Goal: Task Accomplishment & Management: Manage account settings

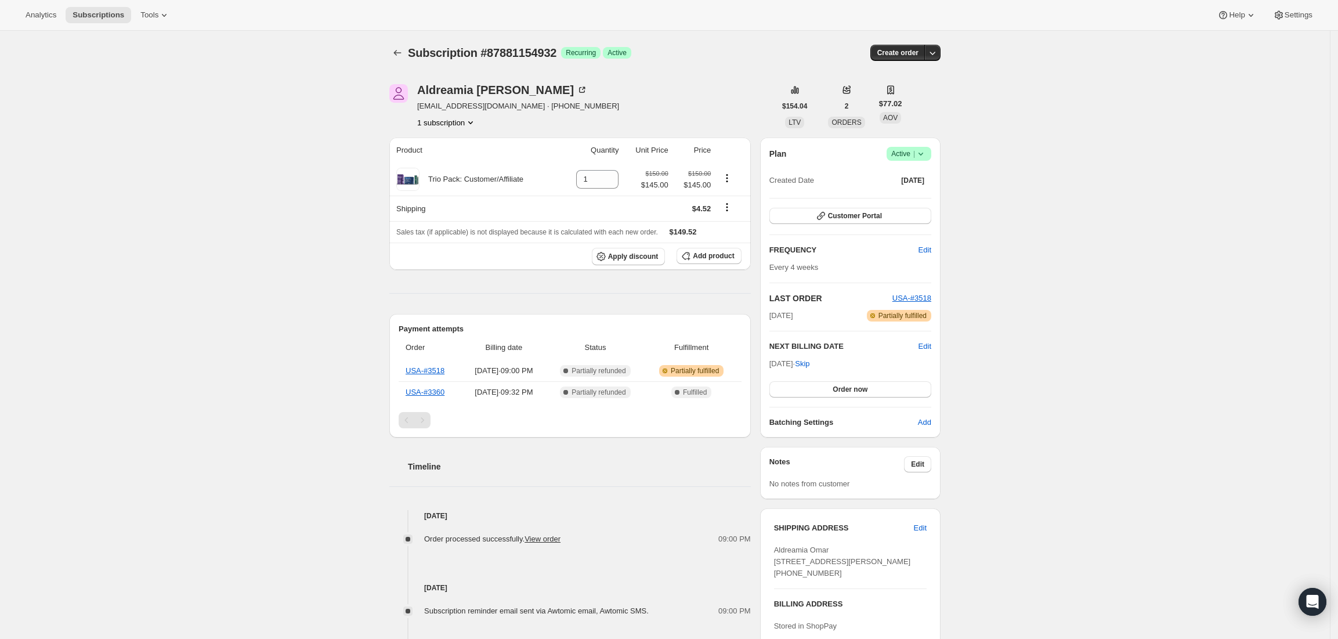
click at [931, 153] on span "Success Active |" at bounding box center [908, 154] width 45 height 14
click at [897, 189] on button "Cancel subscription" at bounding box center [913, 196] width 73 height 19
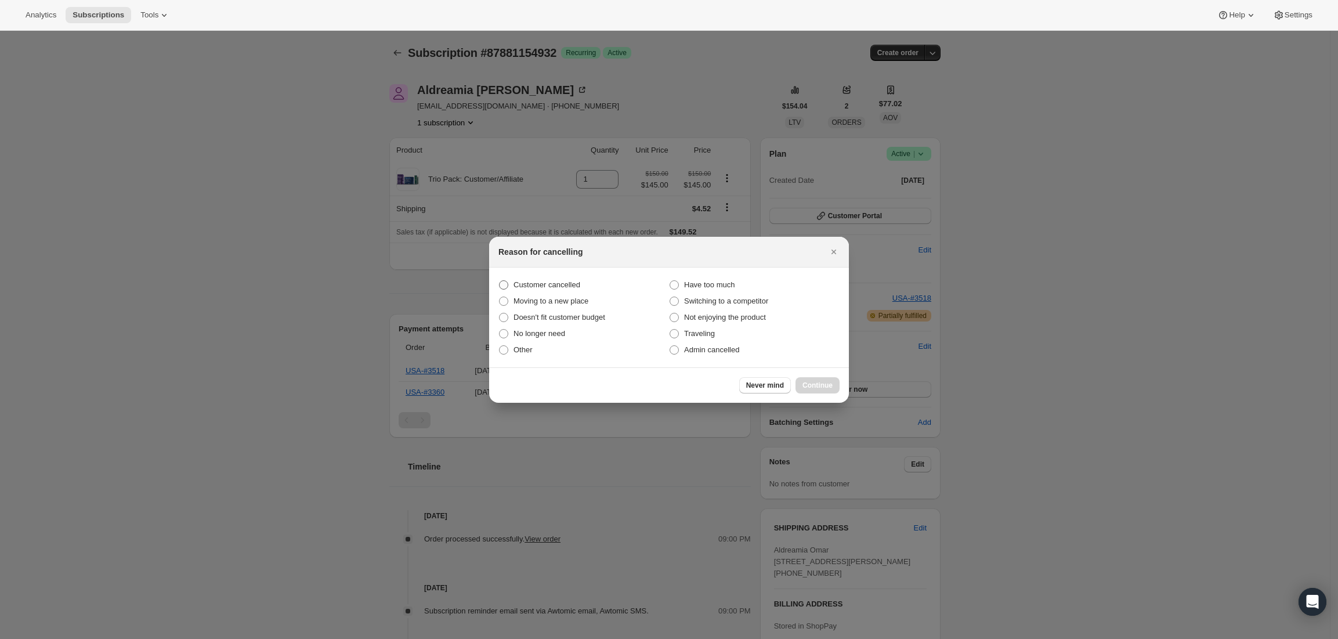
click at [559, 284] on span "Customer cancelled" at bounding box center [546, 284] width 67 height 9
click at [499, 281] on input "Customer cancelled" at bounding box center [499, 280] width 1 height 1
radio input "true"
click at [817, 383] on span "Continue" at bounding box center [817, 385] width 30 height 9
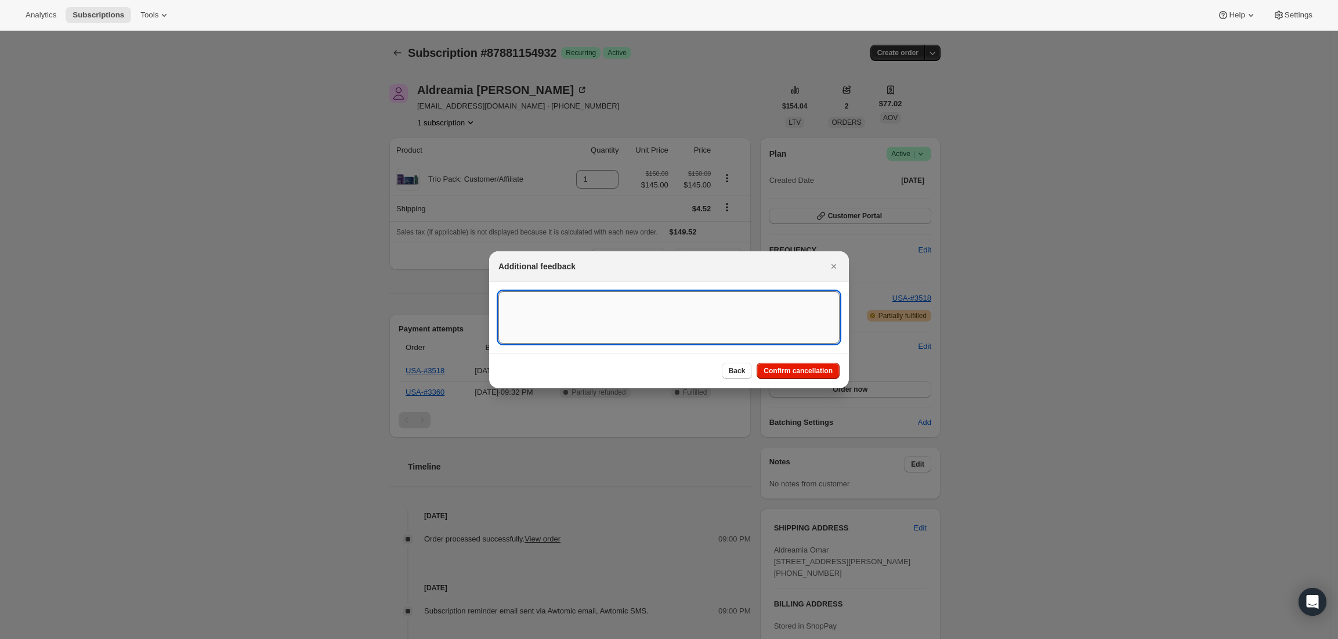
click at [573, 306] on textarea ":rbk:" at bounding box center [668, 317] width 341 height 52
type textarea "Customer has a chance of mind."
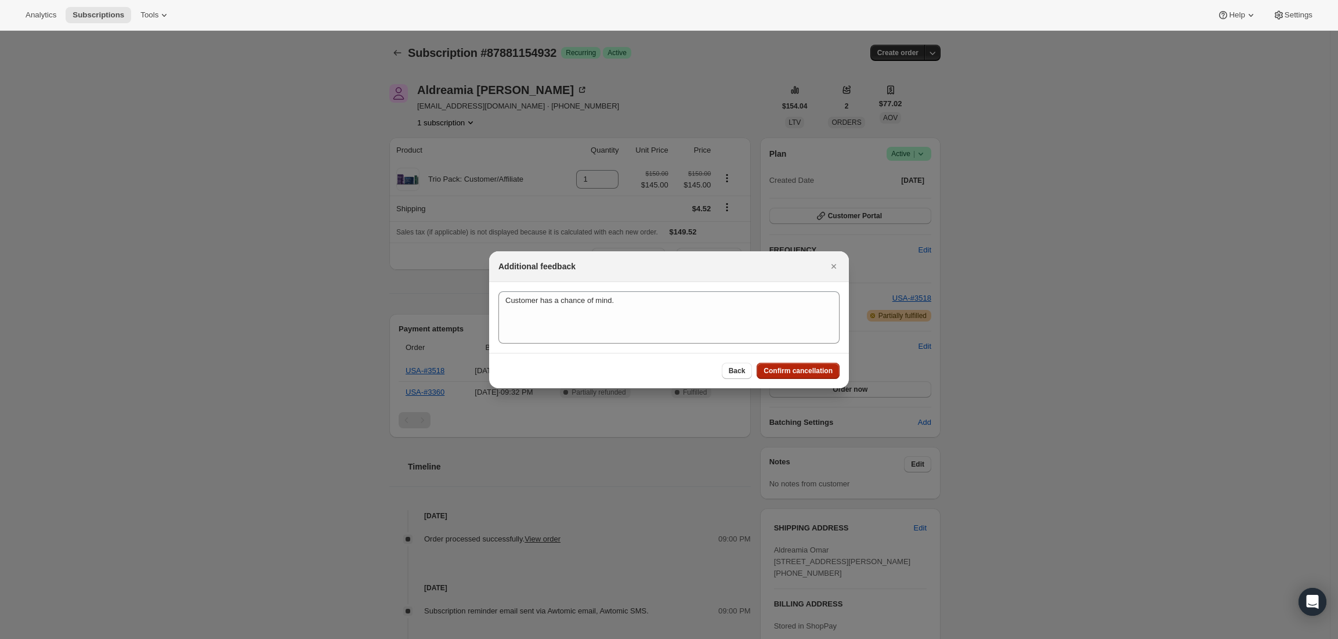
click at [821, 374] on span "Confirm cancellation" at bounding box center [797, 370] width 69 height 9
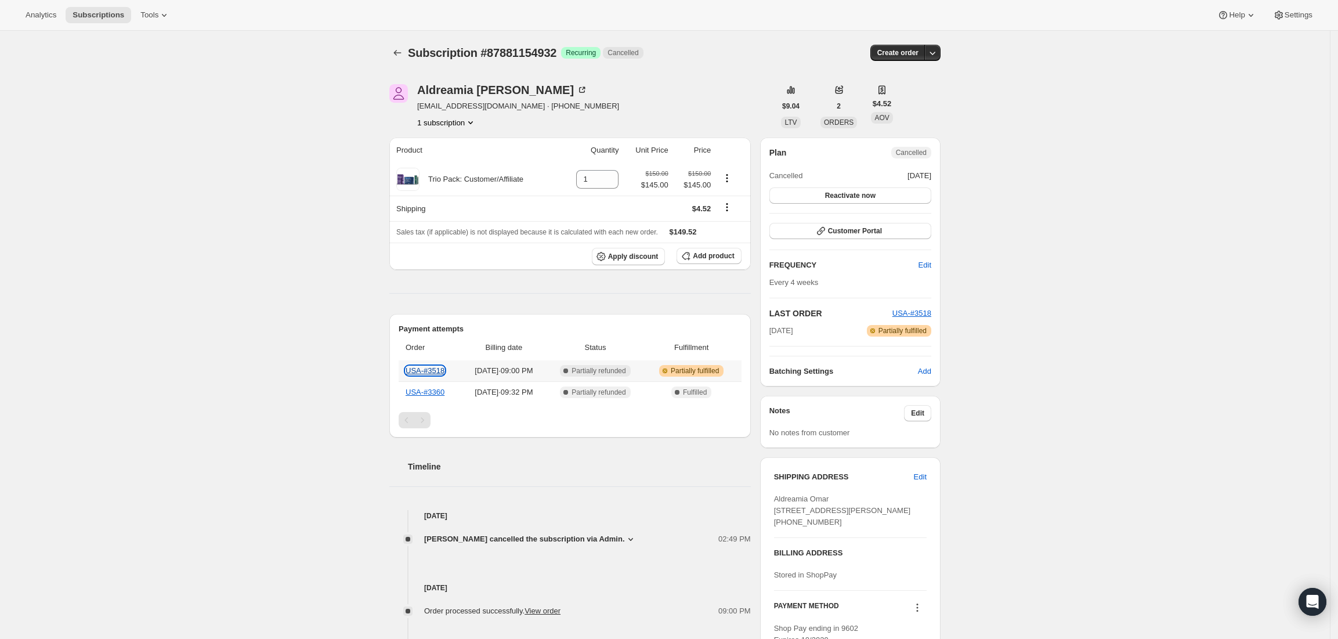
click at [435, 372] on link "USA-#3518" at bounding box center [425, 370] width 39 height 9
